Goal: Transaction & Acquisition: Purchase product/service

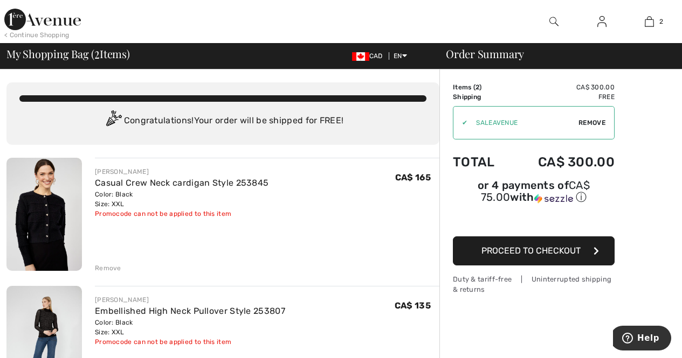
click at [601, 20] on img at bounding box center [601, 21] width 9 height 13
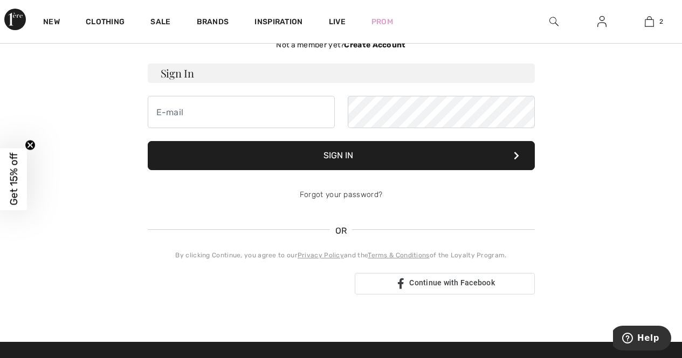
scroll to position [70, 0]
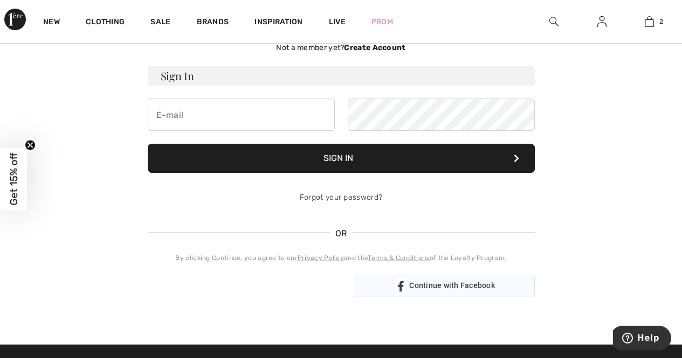
click at [473, 281] on div "Continue with Facebook" at bounding box center [445, 287] width 180 height 22
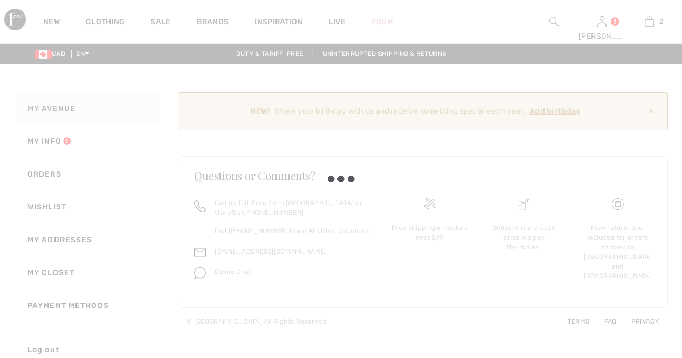
scroll to position [8, 0]
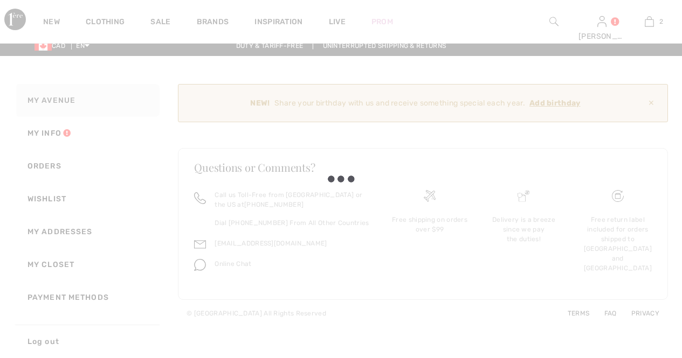
click at [600, 23] on body "Log out Are you sure you want to logout? Logout New Clothing Sale Brands Inspir…" at bounding box center [341, 171] width 682 height 358
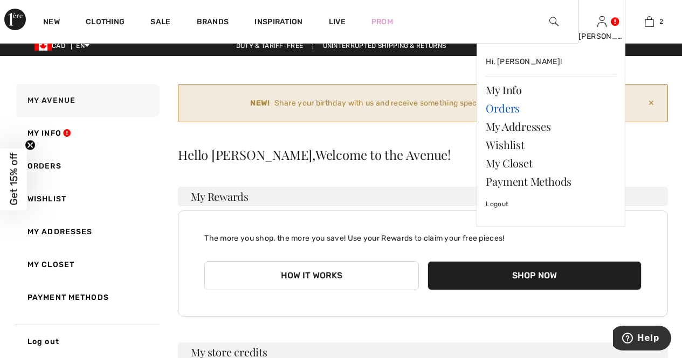
click at [517, 106] on link "Orders" at bounding box center [551, 108] width 130 height 18
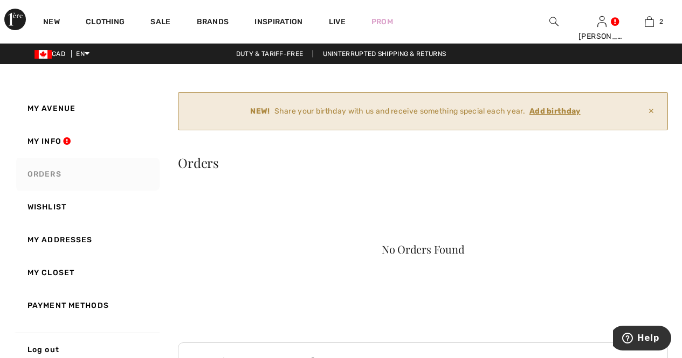
click at [49, 170] on link "Orders" at bounding box center [87, 174] width 146 height 33
click at [60, 272] on link "My Closet" at bounding box center [87, 273] width 146 height 33
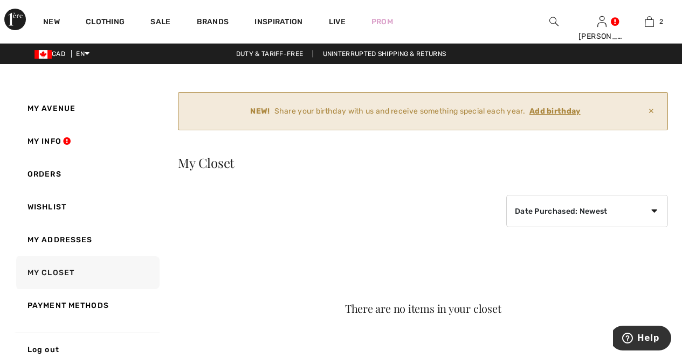
click at [549, 112] on ins "Add birthday" at bounding box center [554, 111] width 51 height 9
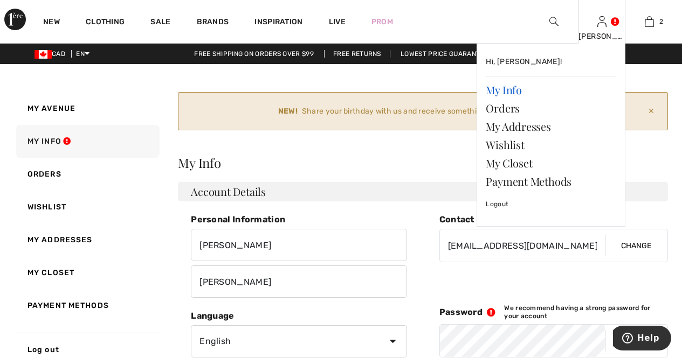
click at [515, 91] on link "My Info" at bounding box center [551, 90] width 130 height 18
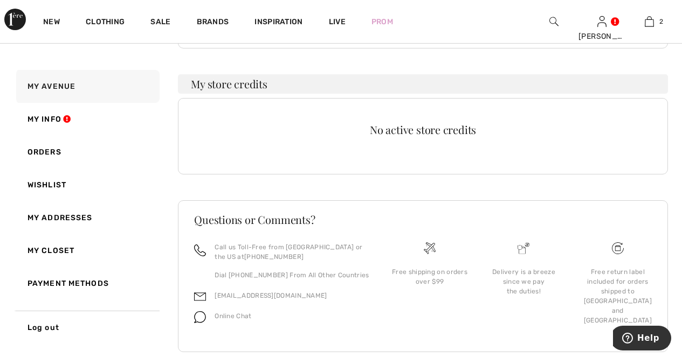
scroll to position [276, 0]
click at [45, 116] on link "My Info" at bounding box center [87, 119] width 146 height 33
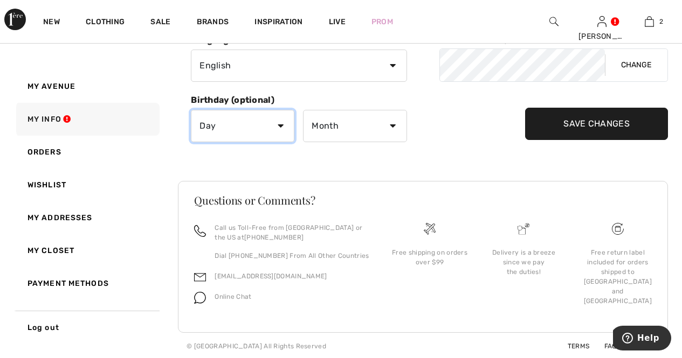
click at [279, 122] on select "Day 1 2 3 4 5 6 7 8 9 10 11 12 13 14 15 16 17 18 19 20 21 22 23 24 25 26 27 28 …" at bounding box center [242, 126] width 103 height 32
select select "14"
click at [191, 110] on select "Day 1 2 3 4 5 6 7 8 9 10 11 12 13 14 15 16 17 18 19 20 21 22 23 24 25 26 27 28 …" at bounding box center [242, 126] width 103 height 32
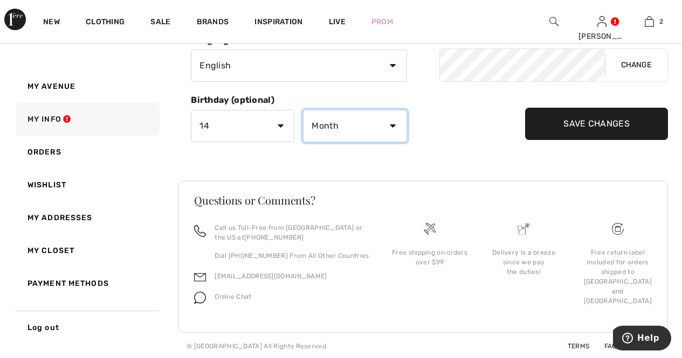
click at [394, 126] on select "Month January February March April May June July August September October Novem…" at bounding box center [354, 126] width 103 height 32
select select "2"
click at [303, 110] on select "Month January February March April May June July August September October Novem…" at bounding box center [354, 126] width 103 height 32
click at [568, 121] on input "Save Changes" at bounding box center [596, 124] width 143 height 32
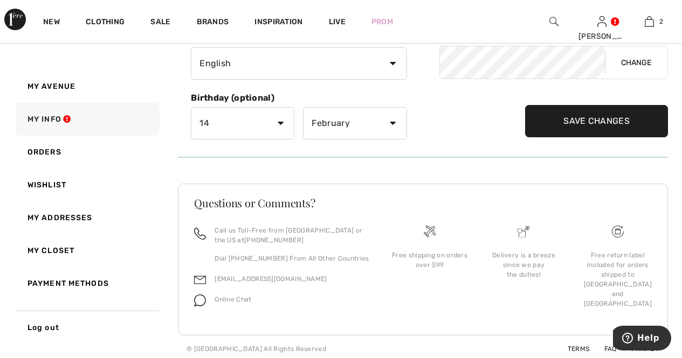
scroll to position [212, 0]
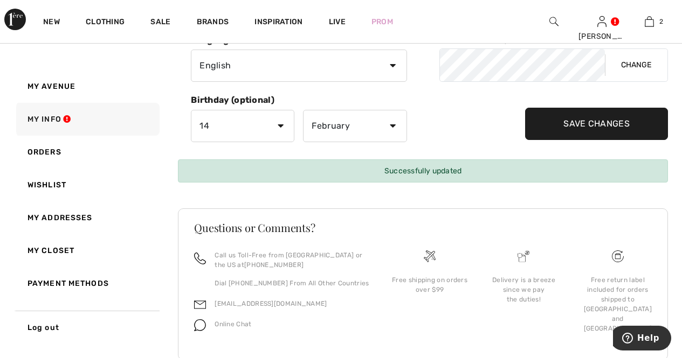
click at [597, 119] on input "Save Changes" at bounding box center [596, 124] width 143 height 32
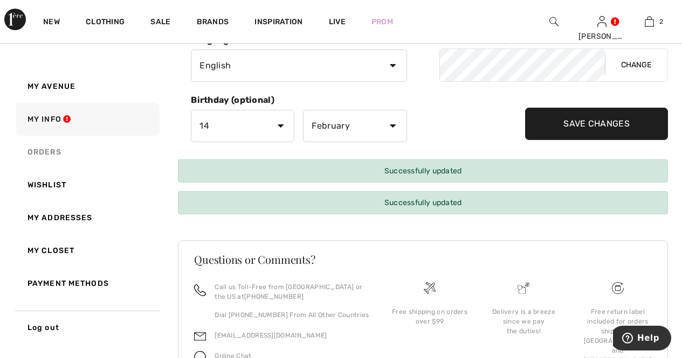
click at [50, 146] on link "Orders" at bounding box center [87, 152] width 146 height 33
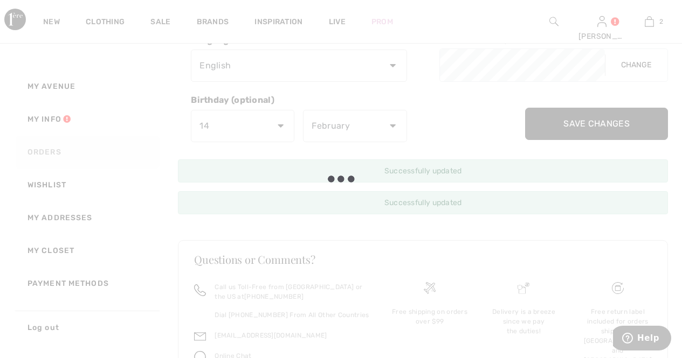
scroll to position [99, 0]
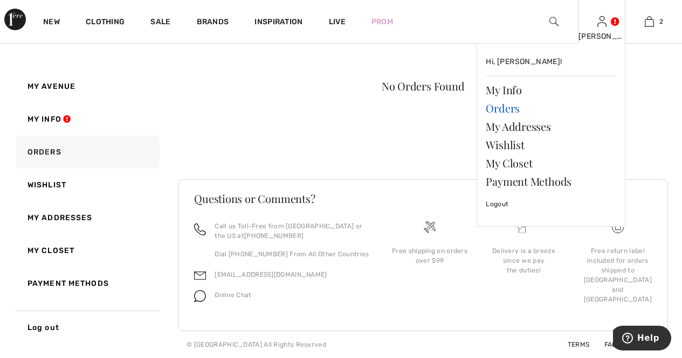
click at [517, 107] on link "Orders" at bounding box center [551, 108] width 130 height 18
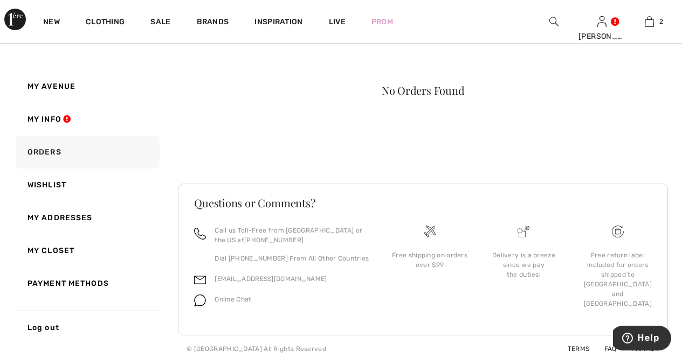
scroll to position [99, 0]
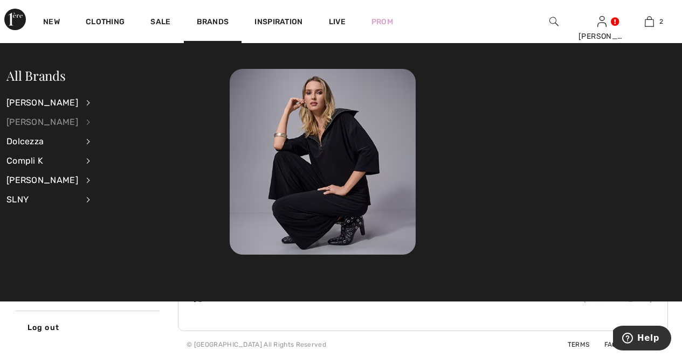
click at [52, 122] on div "[PERSON_NAME]" at bounding box center [42, 122] width 72 height 19
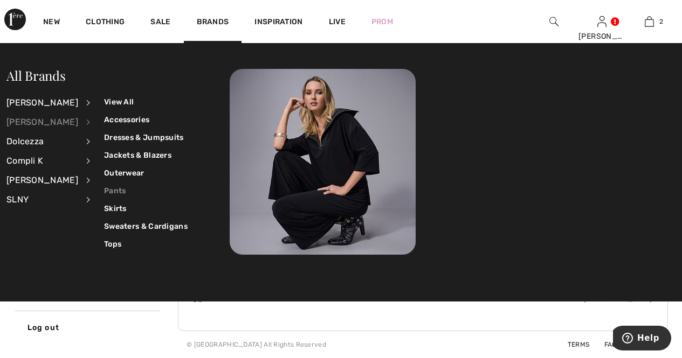
click at [104, 186] on link "Pants" at bounding box center [146, 191] width 84 height 18
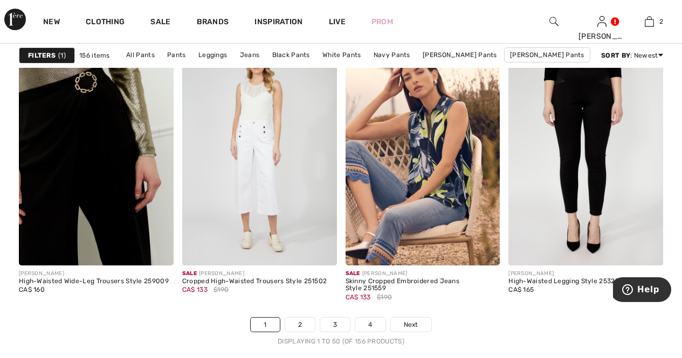
scroll to position [4398, 0]
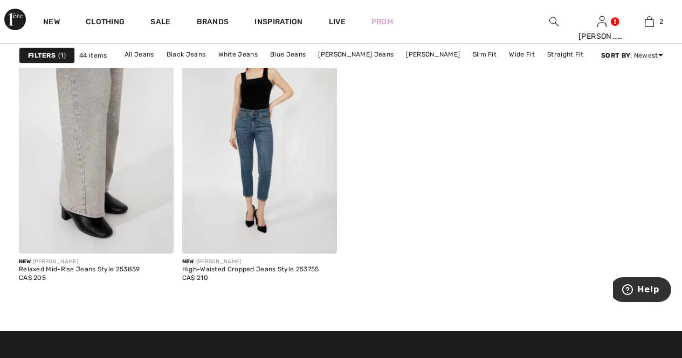
scroll to position [4118, 0]
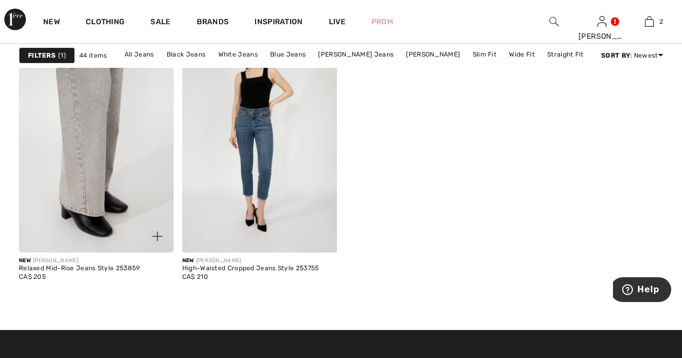
click at [85, 137] on img at bounding box center [96, 136] width 155 height 232
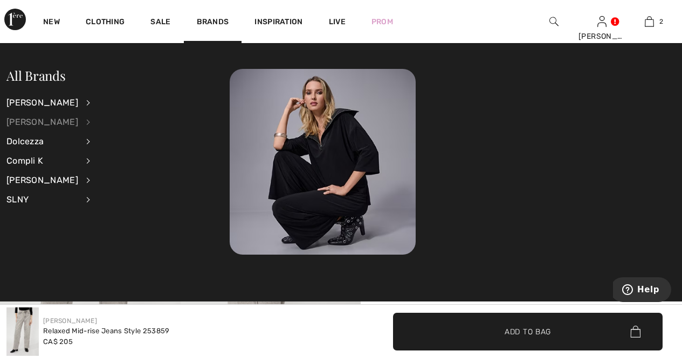
click at [52, 119] on div "[PERSON_NAME]" at bounding box center [42, 122] width 72 height 19
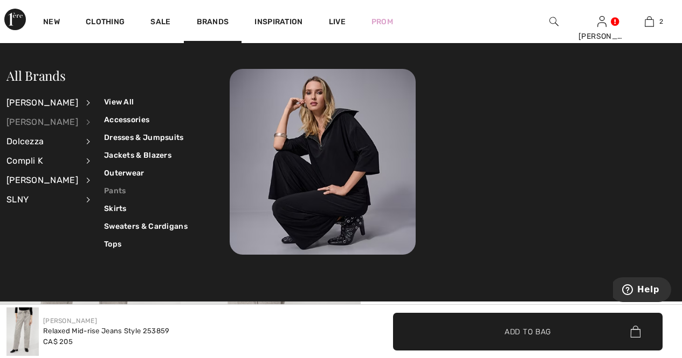
click at [104, 190] on link "Pants" at bounding box center [146, 191] width 84 height 18
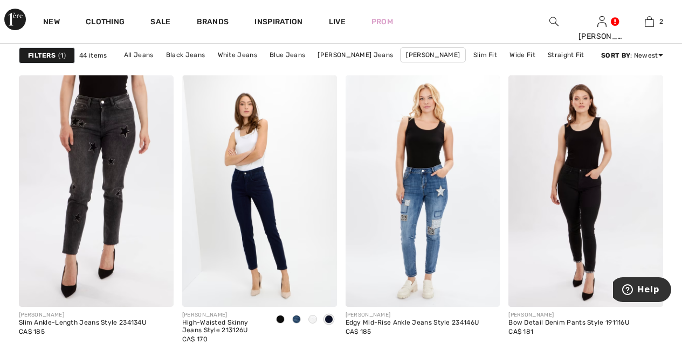
scroll to position [3773, 0]
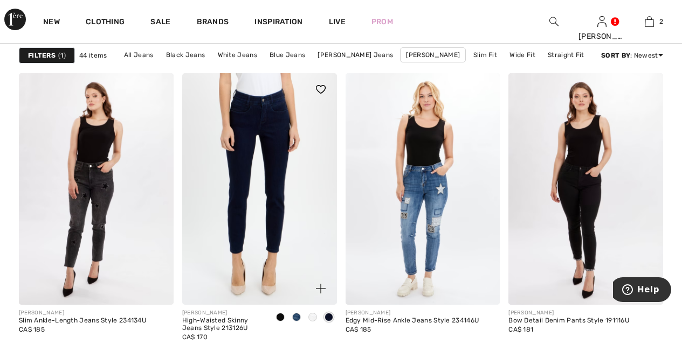
click at [248, 198] on img at bounding box center [259, 189] width 155 height 232
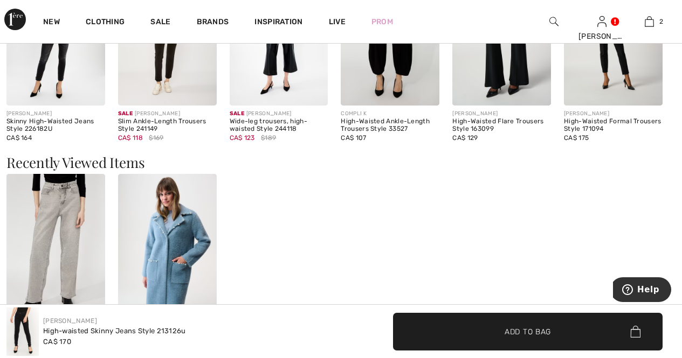
scroll to position [1444, 0]
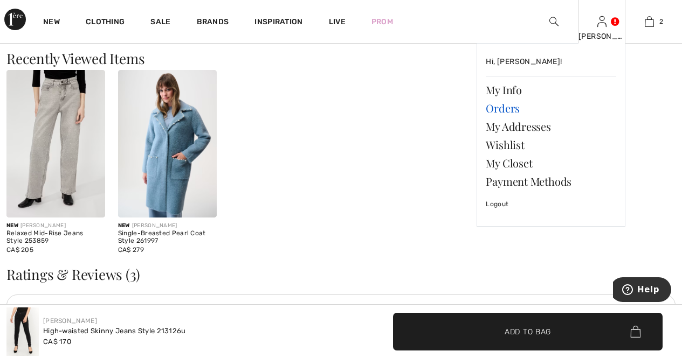
click at [516, 104] on link "Orders" at bounding box center [551, 108] width 130 height 18
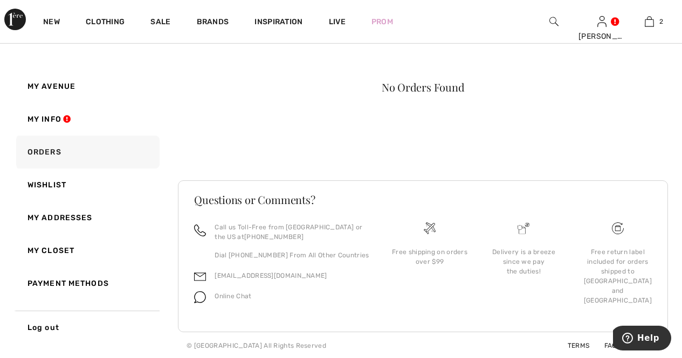
scroll to position [99, 0]
click at [68, 247] on link "My Closet" at bounding box center [87, 250] width 146 height 33
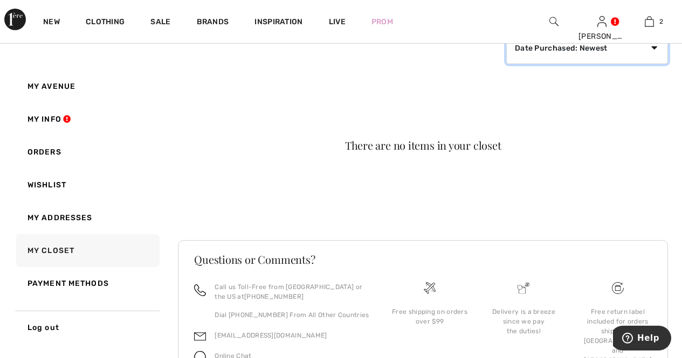
scroll to position [88, 0]
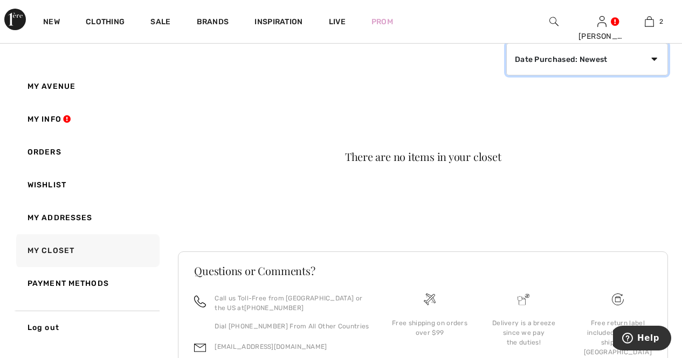
click at [651, 46] on select "Date Purchased: Newest Date Purchased: Oldest Price: High to Low Price: Low to …" at bounding box center [587, 59] width 162 height 32
click at [506, 43] on select "Date Purchased: Newest Date Purchased: Oldest Price: High to Low Price: Low to …" at bounding box center [587, 59] width 162 height 32
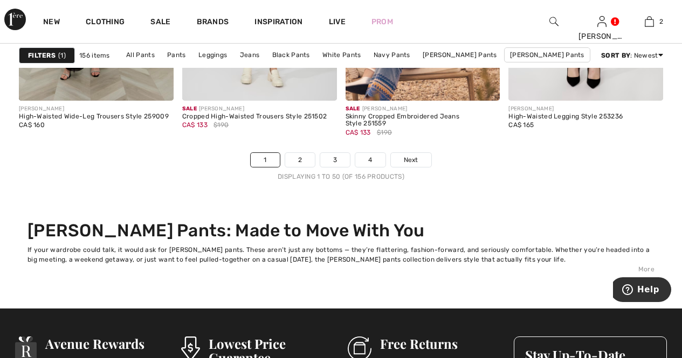
scroll to position [4570, 0]
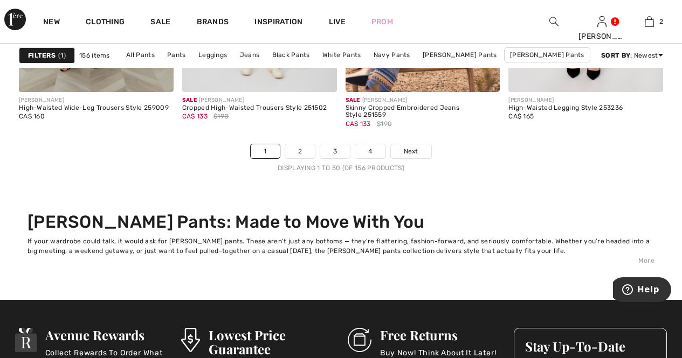
click at [303, 147] on link "2" at bounding box center [300, 151] width 30 height 14
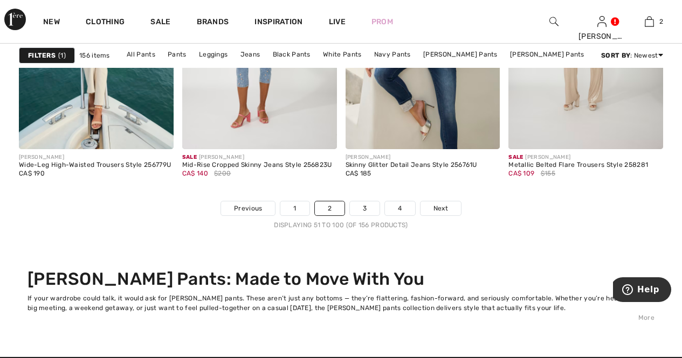
scroll to position [4484, 0]
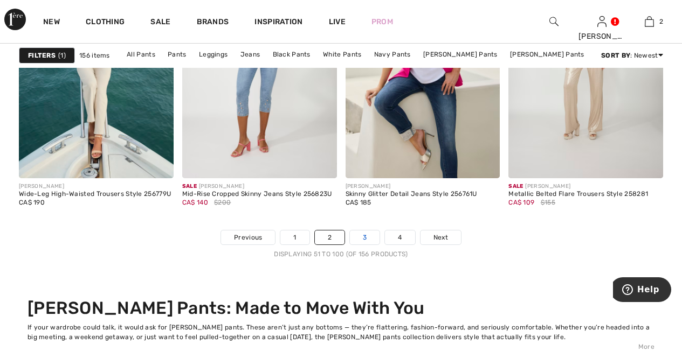
click at [365, 232] on link "3" at bounding box center [365, 238] width 30 height 14
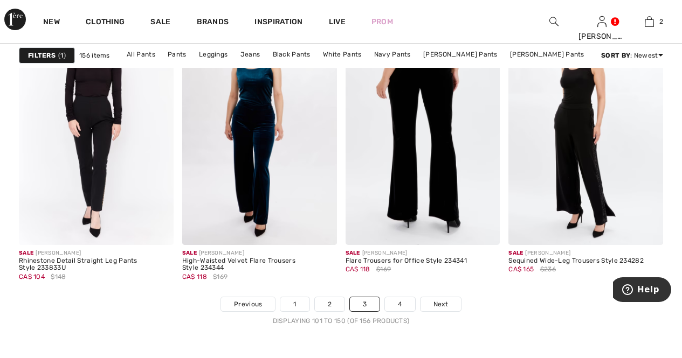
scroll to position [4419, 0]
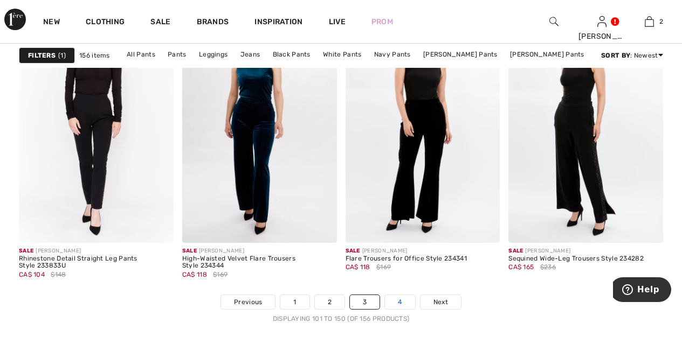
click at [398, 302] on link "4" at bounding box center [400, 302] width 30 height 14
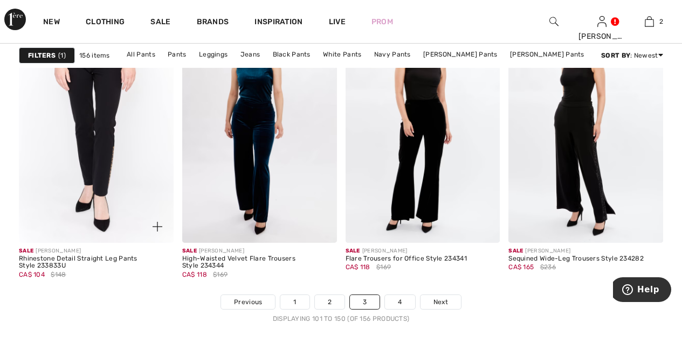
click at [96, 135] on img at bounding box center [96, 127] width 155 height 232
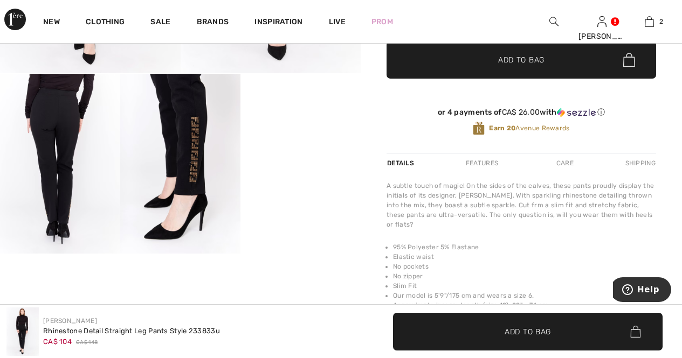
scroll to position [302, 0]
